Goal: Transaction & Acquisition: Download file/media

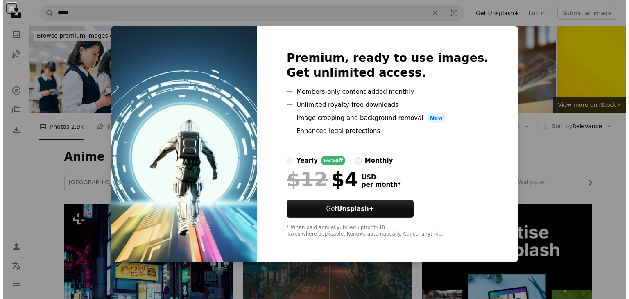
scroll to position [2995, 0]
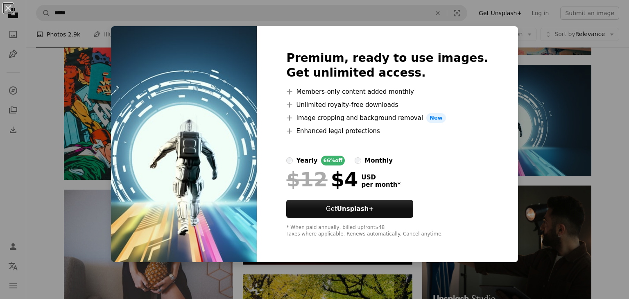
click at [540, 88] on div "An X shape Premium, ready to use images. Get unlimited access. A plus sign Memb…" at bounding box center [314, 149] width 629 height 299
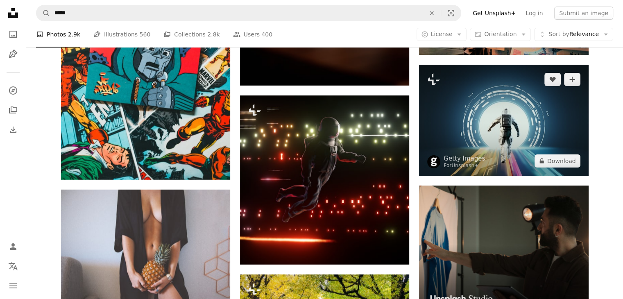
click at [540, 88] on img at bounding box center [503, 120] width 169 height 111
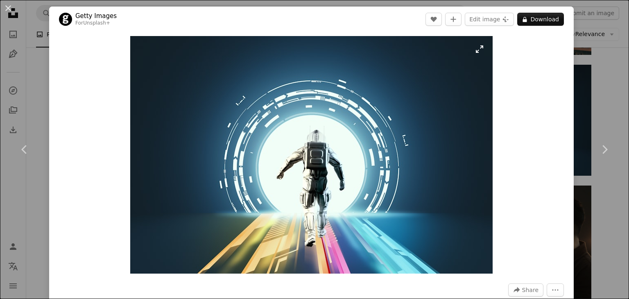
click at [365, 189] on img "Zoom in on this image" at bounding box center [311, 154] width 362 height 237
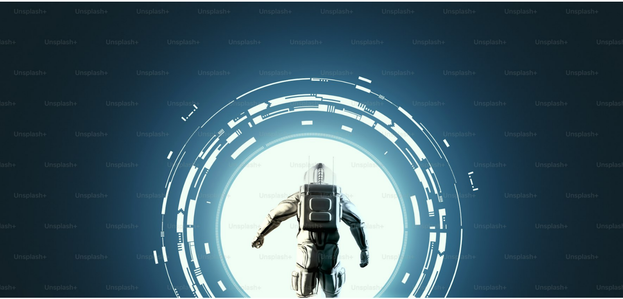
scroll to position [53, 0]
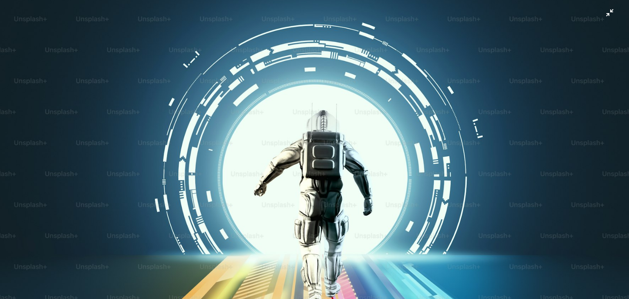
click at [365, 189] on img "Zoom out on this image" at bounding box center [315, 153] width 630 height 413
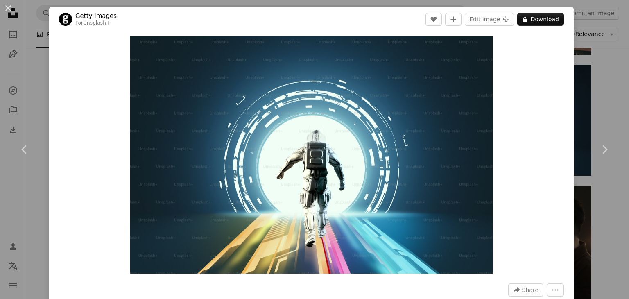
click at [580, 83] on div "An X shape Chevron left Chevron right Getty Images For Unsplash+ A heart A plus…" at bounding box center [314, 149] width 629 height 299
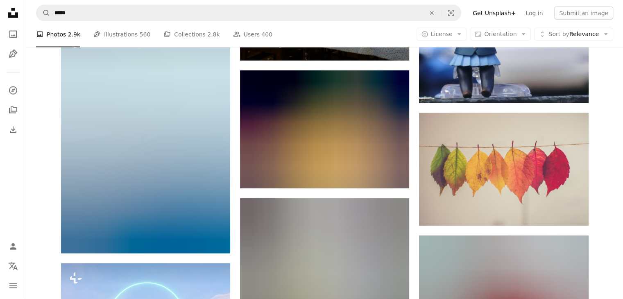
scroll to position [17301, 0]
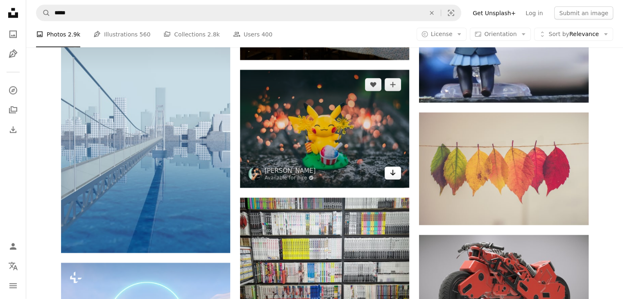
click at [391, 172] on icon "Arrow pointing down" at bounding box center [392, 173] width 7 height 10
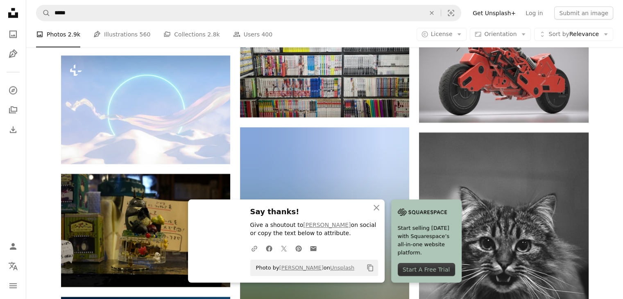
scroll to position [17513, 0]
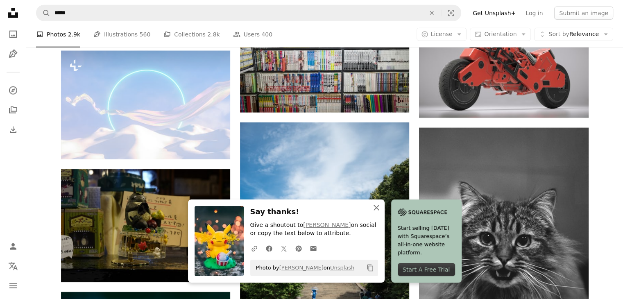
click at [375, 208] on icon "button" at bounding box center [376, 208] width 6 height 6
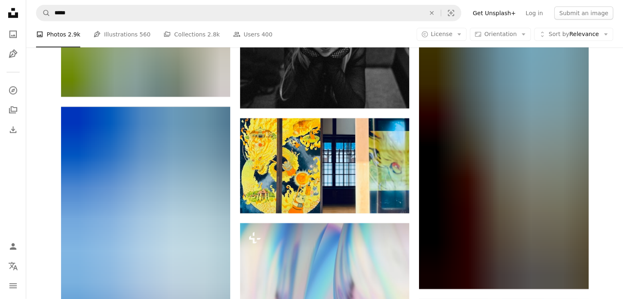
scroll to position [36434, 0]
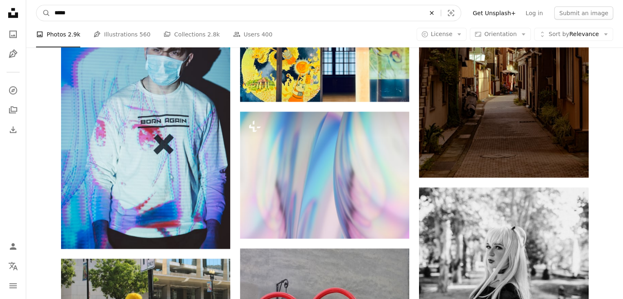
click at [440, 10] on icon "An X shape" at bounding box center [431, 13] width 18 height 7
type input "*********"
click button "A magnifying glass" at bounding box center [43, 13] width 14 height 16
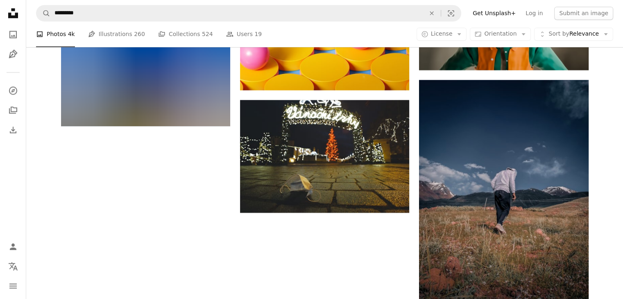
scroll to position [1236, 0]
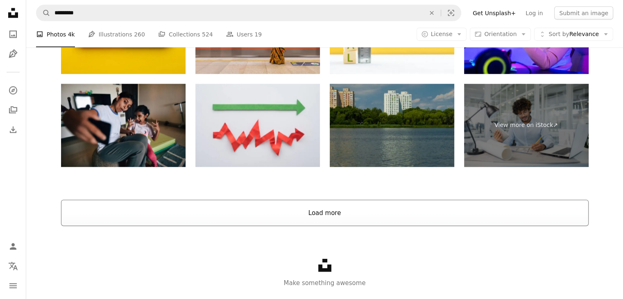
click at [326, 214] on button "Load more" at bounding box center [324, 213] width 527 height 26
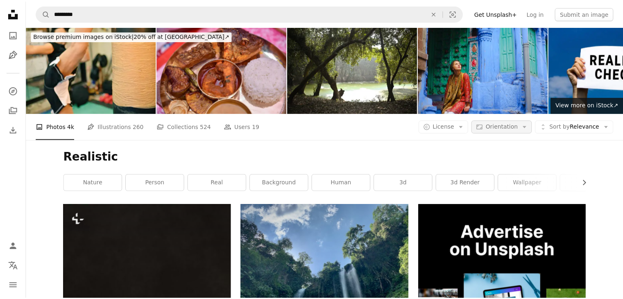
scroll to position [4186, 0]
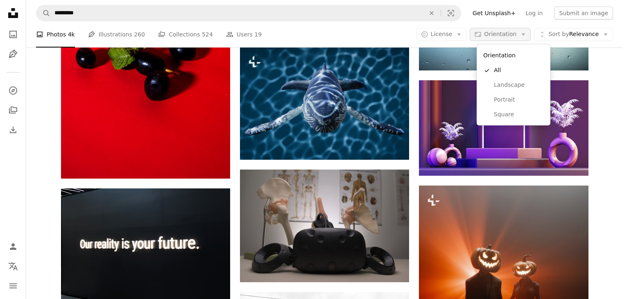
click at [525, 38] on button "Aspect ratio Orientation Arrow down" at bounding box center [499, 34] width 61 height 13
click at [501, 86] on span "Landscape" at bounding box center [519, 85] width 50 height 8
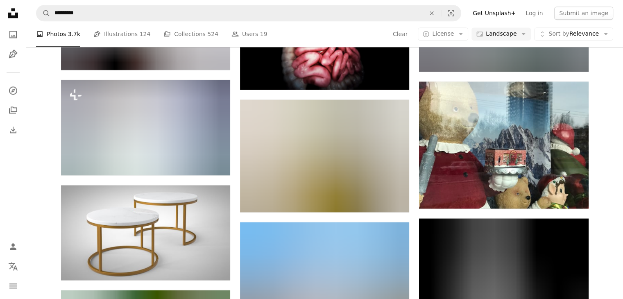
scroll to position [10477, 0]
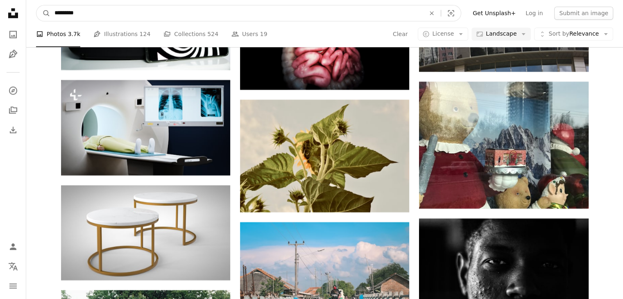
click at [242, 15] on input "*********" at bounding box center [236, 13] width 372 height 16
type input "**********"
click at [36, 5] on button "A magnifying glass" at bounding box center [43, 13] width 14 height 16
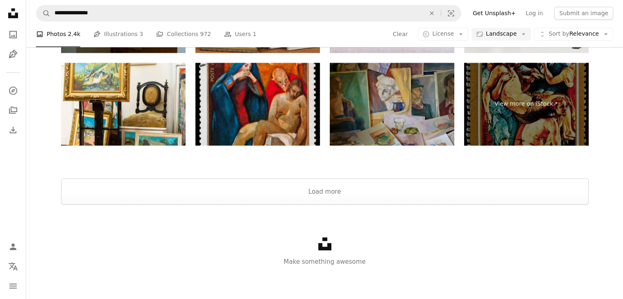
scroll to position [1329, 0]
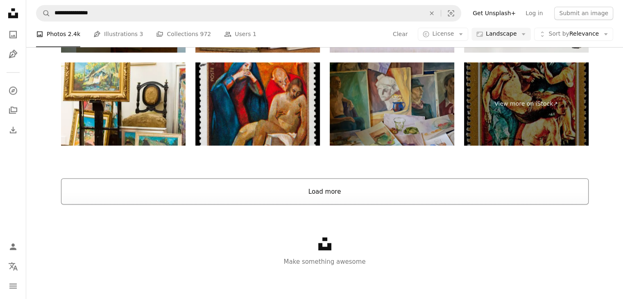
click at [322, 204] on button "Load more" at bounding box center [324, 191] width 527 height 26
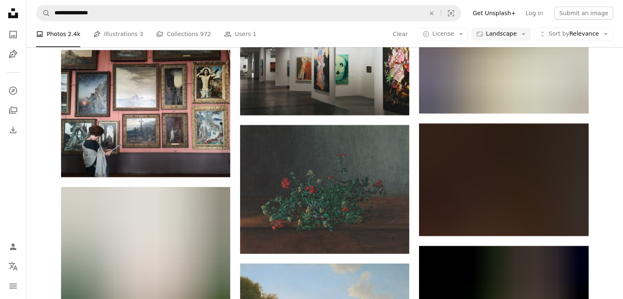
scroll to position [4137, 0]
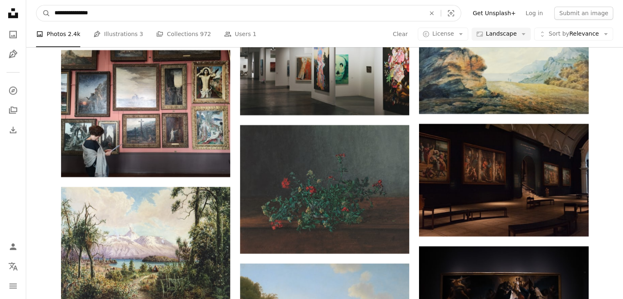
click at [138, 13] on input "**********" at bounding box center [236, 13] width 372 height 16
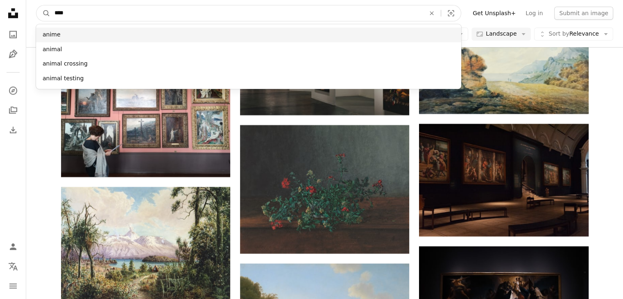
type input "****"
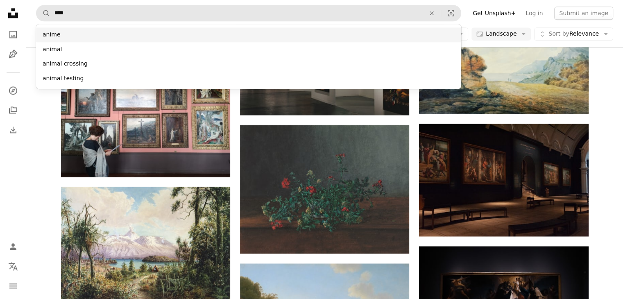
click at [69, 40] on div "anime" at bounding box center [248, 34] width 425 height 15
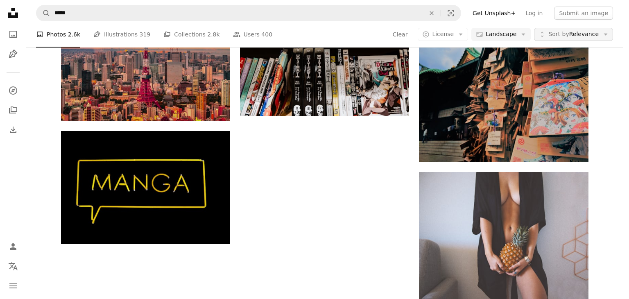
scroll to position [137, 0]
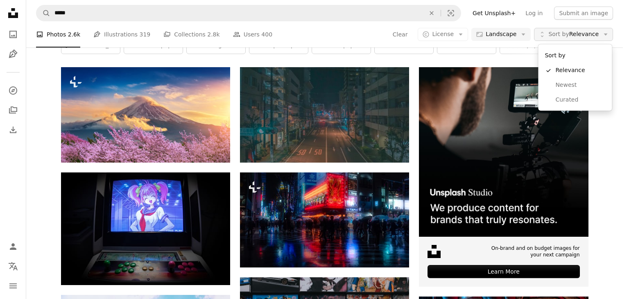
click at [586, 32] on span "Sort by Relevance" at bounding box center [573, 34] width 50 height 8
click at [562, 92] on link "Newest" at bounding box center [574, 85] width 67 height 15
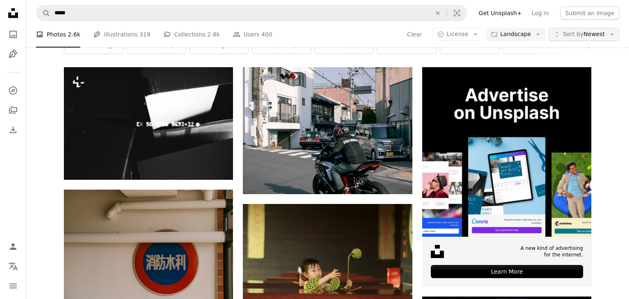
scroll to position [833, 0]
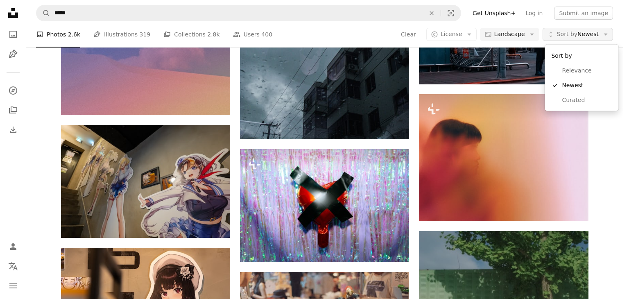
click at [581, 34] on span "Sort by Newest" at bounding box center [578, 34] width 42 height 8
click at [566, 72] on span "Relevance" at bounding box center [587, 71] width 50 height 8
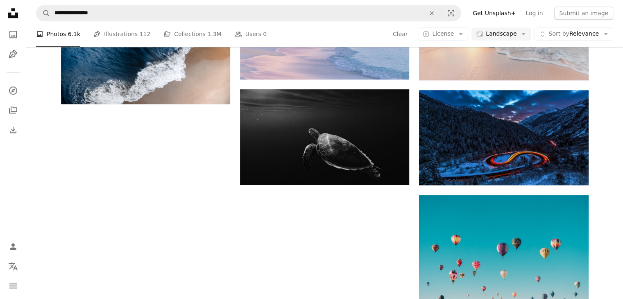
scroll to position [774, 0]
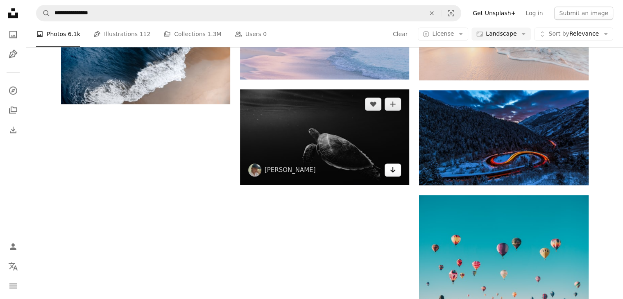
click at [389, 174] on icon "Arrow pointing down" at bounding box center [392, 170] width 7 height 10
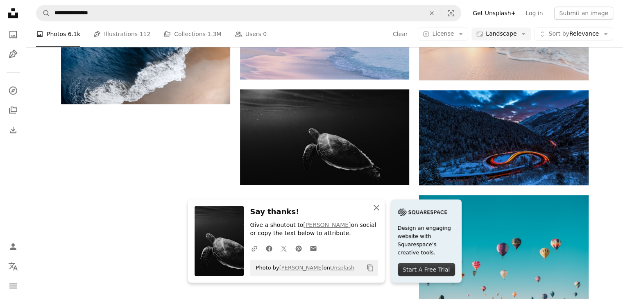
click at [375, 210] on icon "An X shape" at bounding box center [376, 208] width 10 height 10
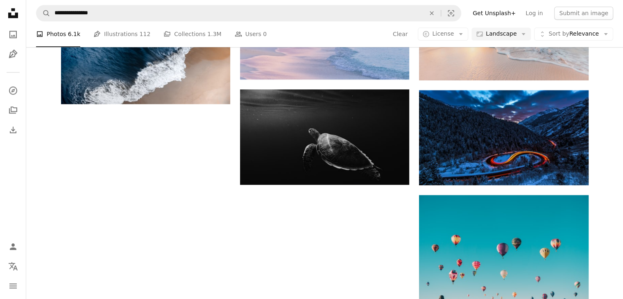
scroll to position [1354, 0]
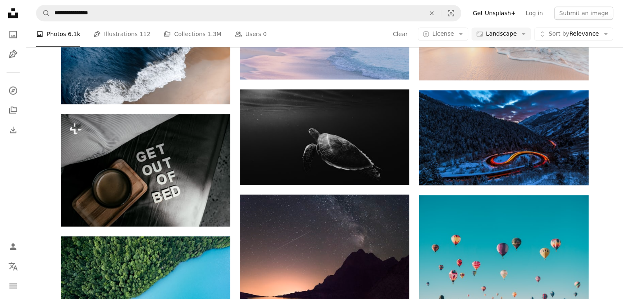
scroll to position [6766, 0]
